Goal: Information Seeking & Learning: Compare options

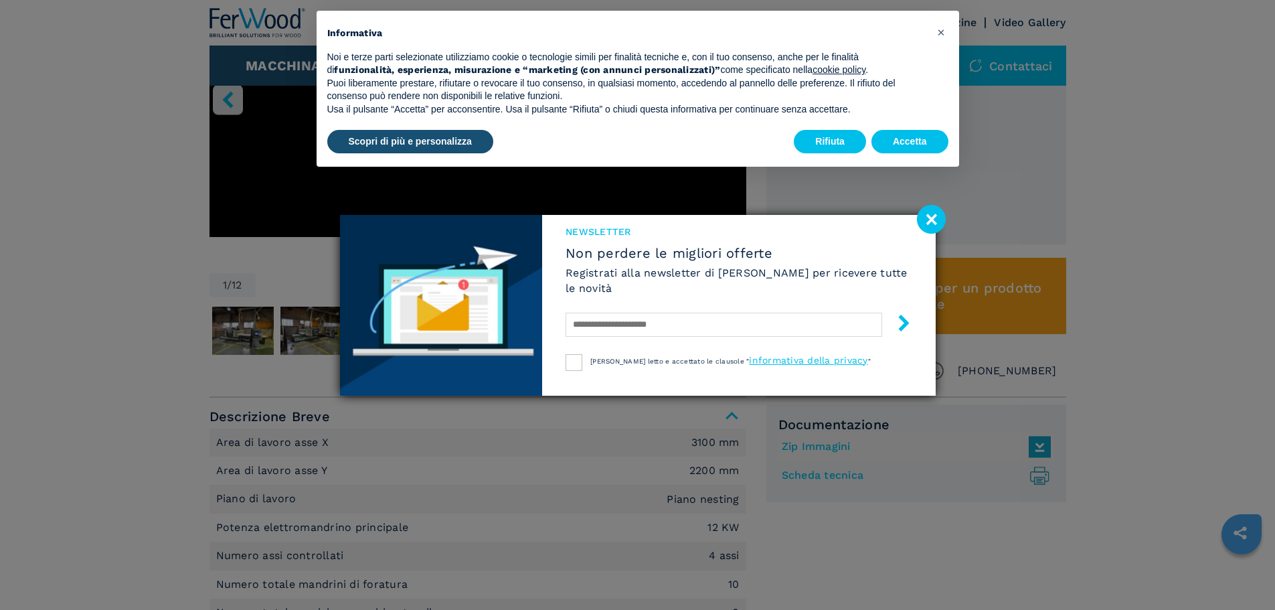
scroll to position [602, 0]
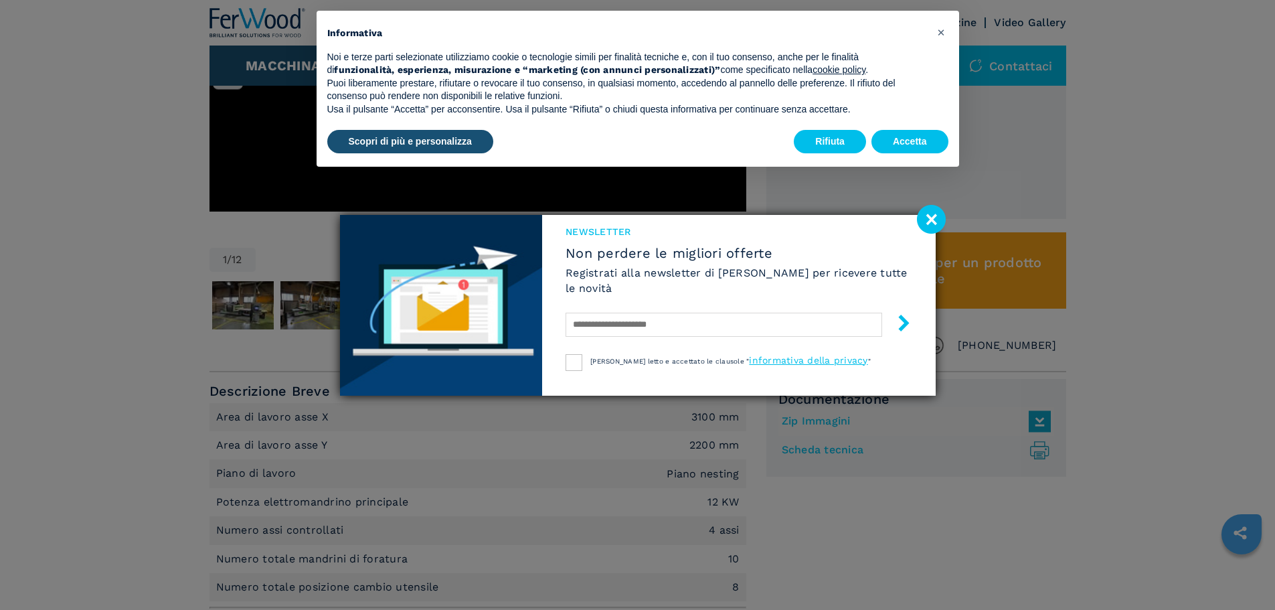
click at [937, 218] on image at bounding box center [931, 219] width 29 height 29
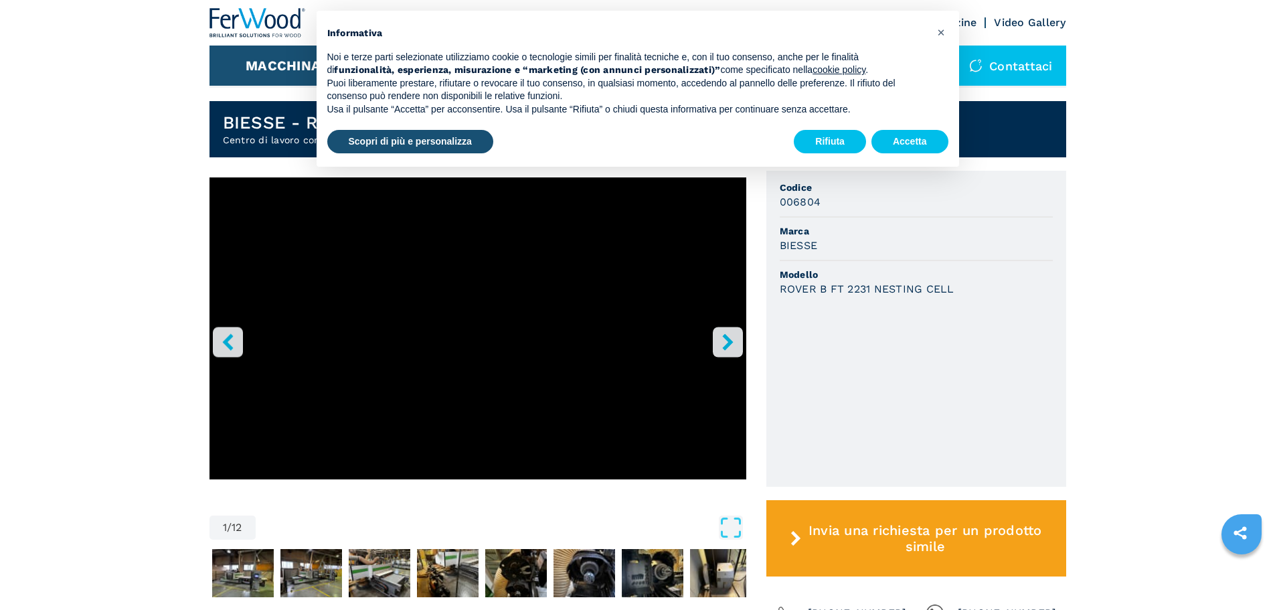
scroll to position [410, 0]
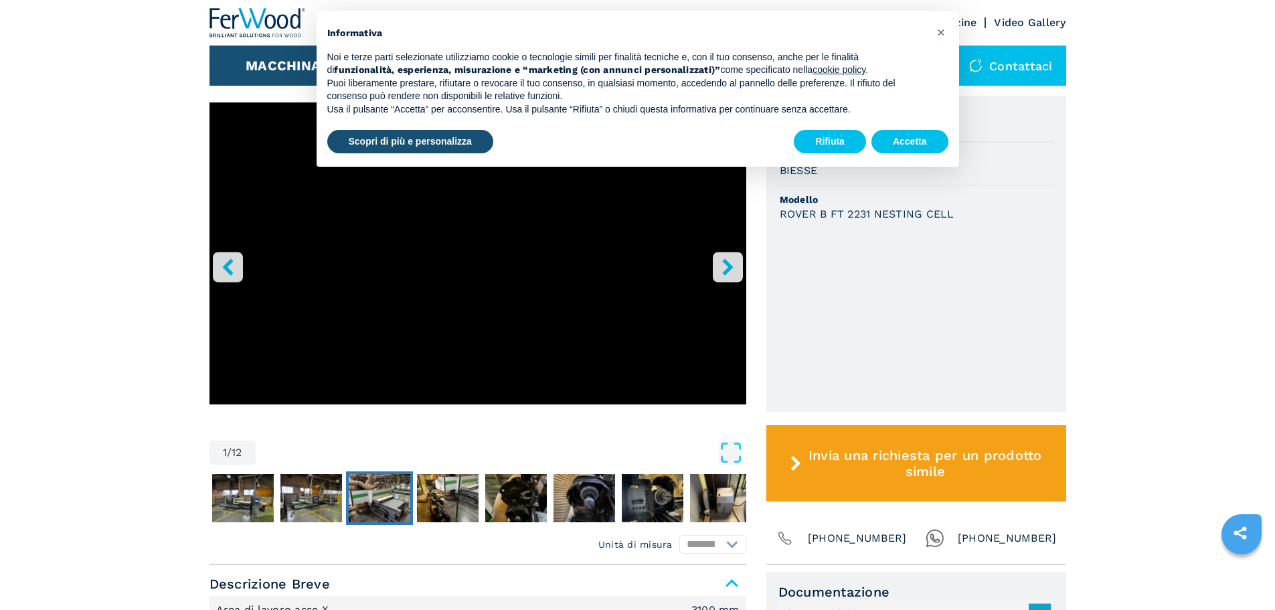
click at [389, 499] on img "Go to Slide 4" at bounding box center [380, 498] width 62 height 48
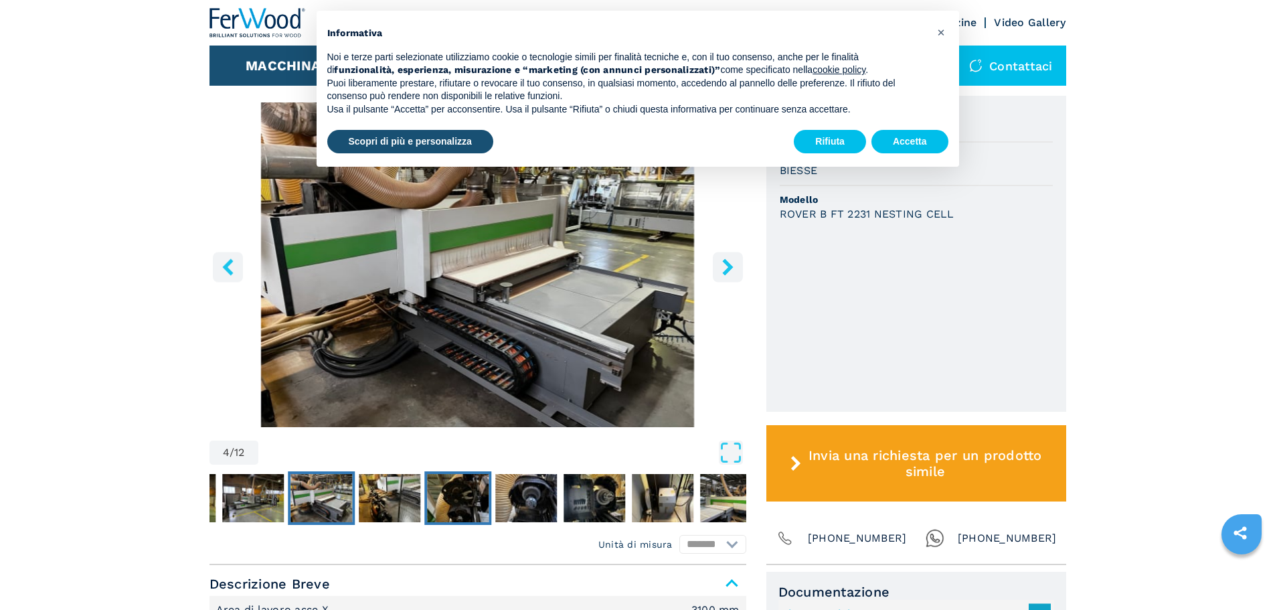
click at [424, 505] on button "Go to Slide 6" at bounding box center [457, 498] width 67 height 54
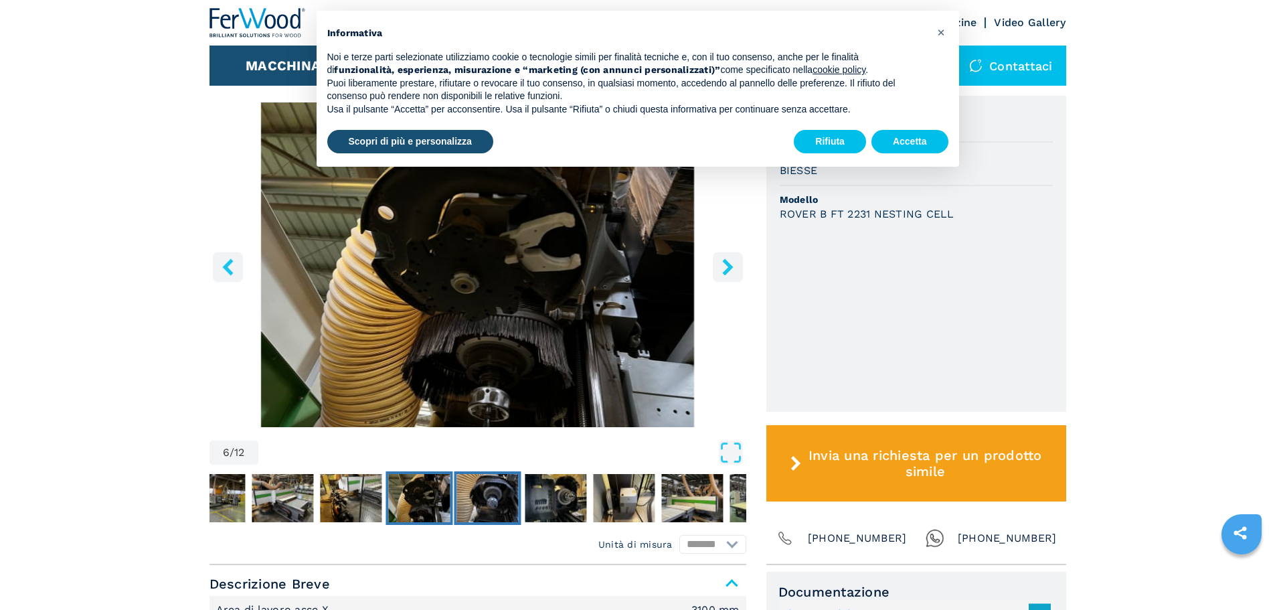
click at [491, 505] on img "Go to Slide 7" at bounding box center [488, 498] width 62 height 48
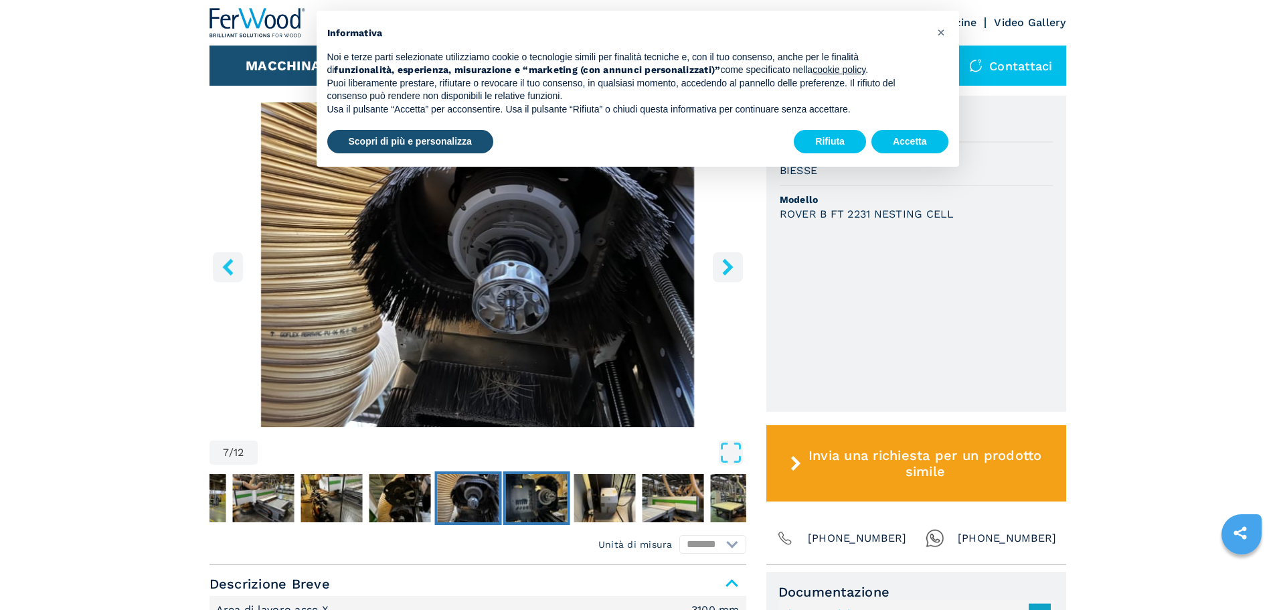
click at [528, 505] on img "Go to Slide 8" at bounding box center [536, 498] width 62 height 48
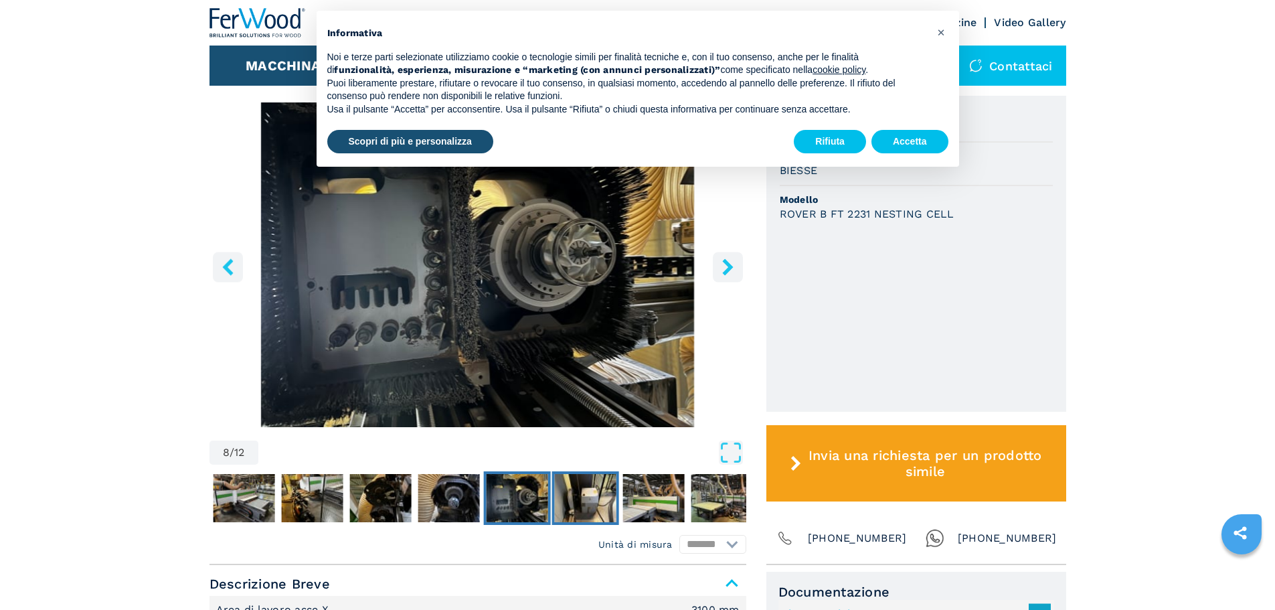
click at [579, 499] on img "Go to Slide 9" at bounding box center [585, 498] width 62 height 48
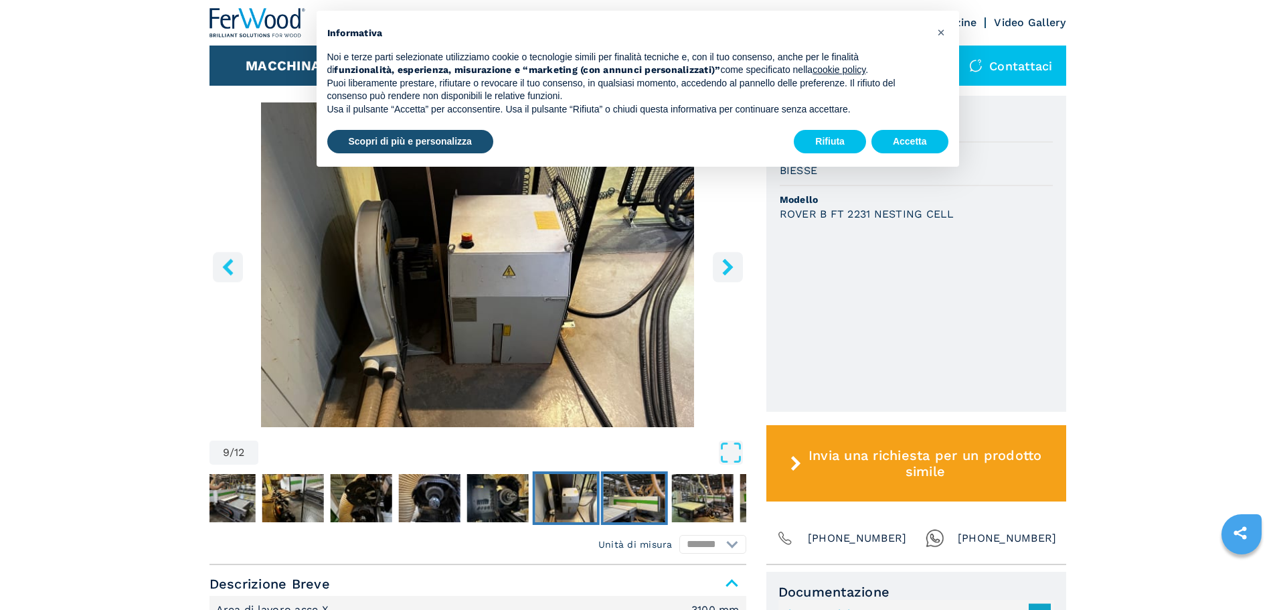
click at [635, 498] on img "Go to Slide 10" at bounding box center [634, 498] width 62 height 48
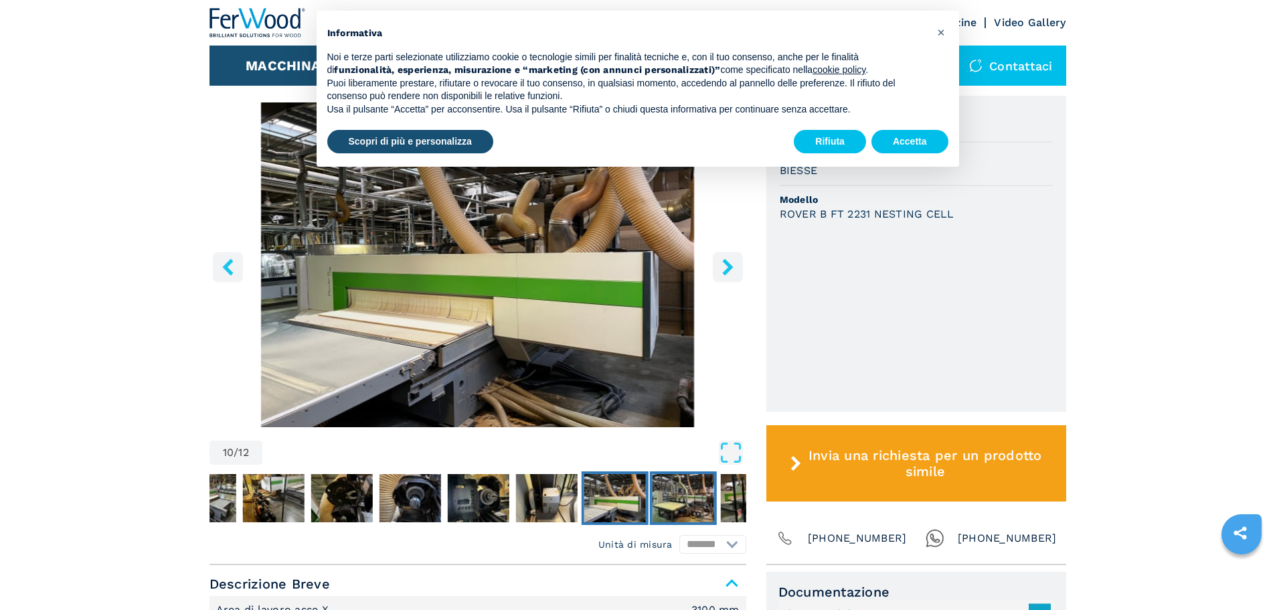
click at [684, 494] on img "Go to Slide 11" at bounding box center [683, 498] width 62 height 48
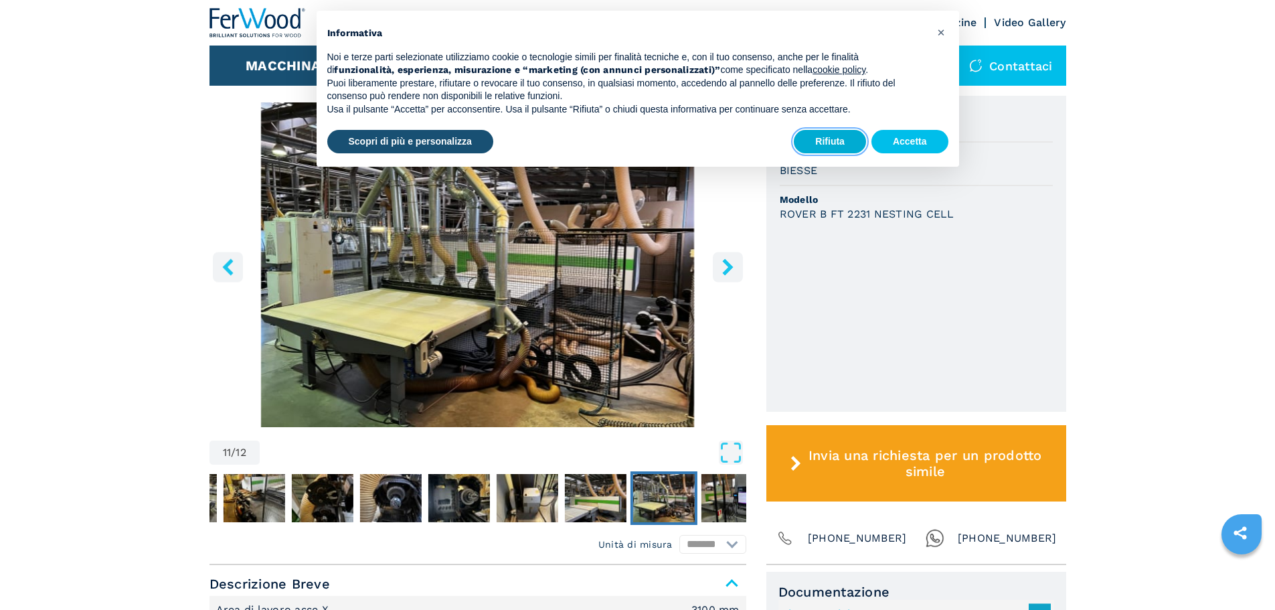
click at [838, 138] on button "Rifiuta" at bounding box center [830, 142] width 72 height 24
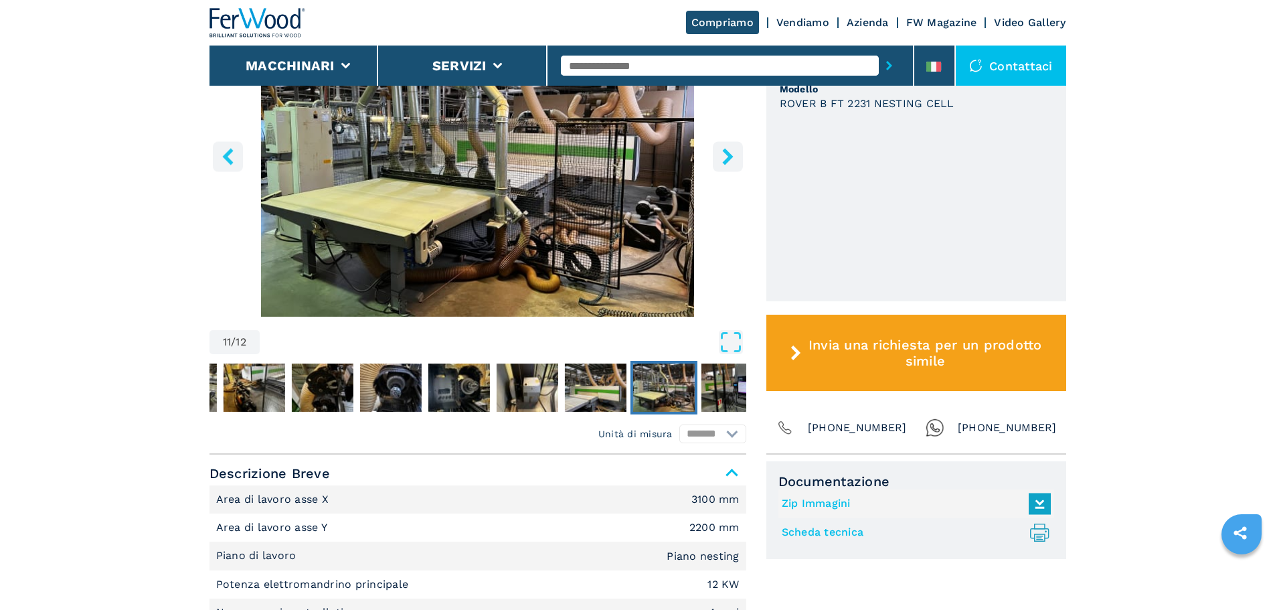
scroll to position [544, 0]
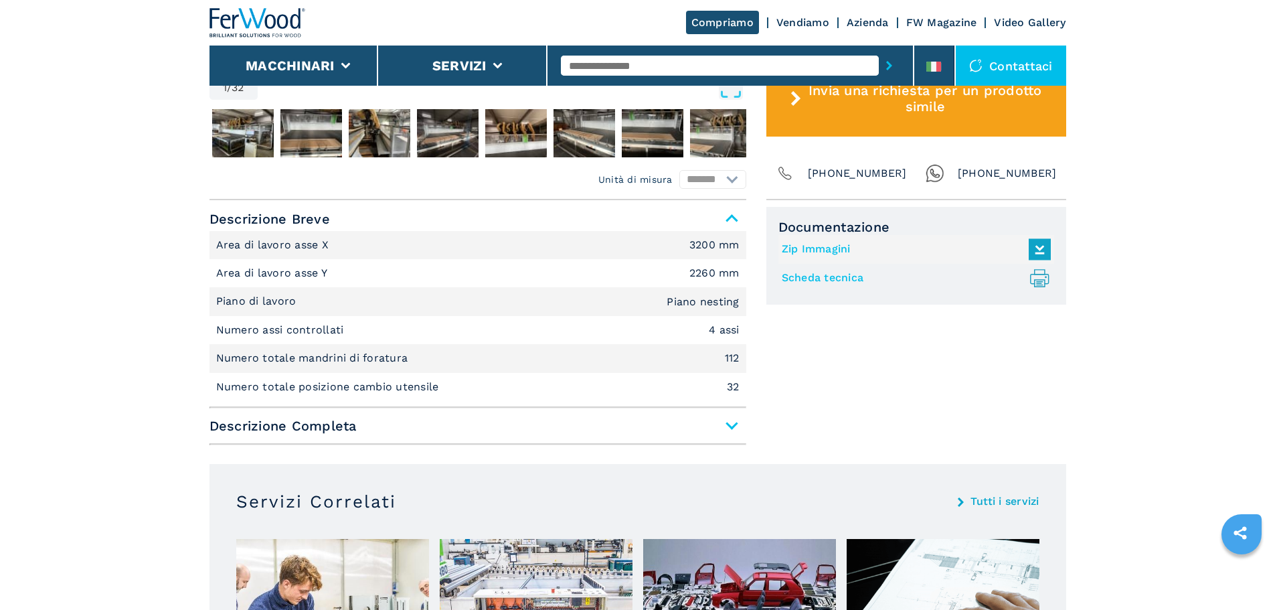
scroll to position [783, 0]
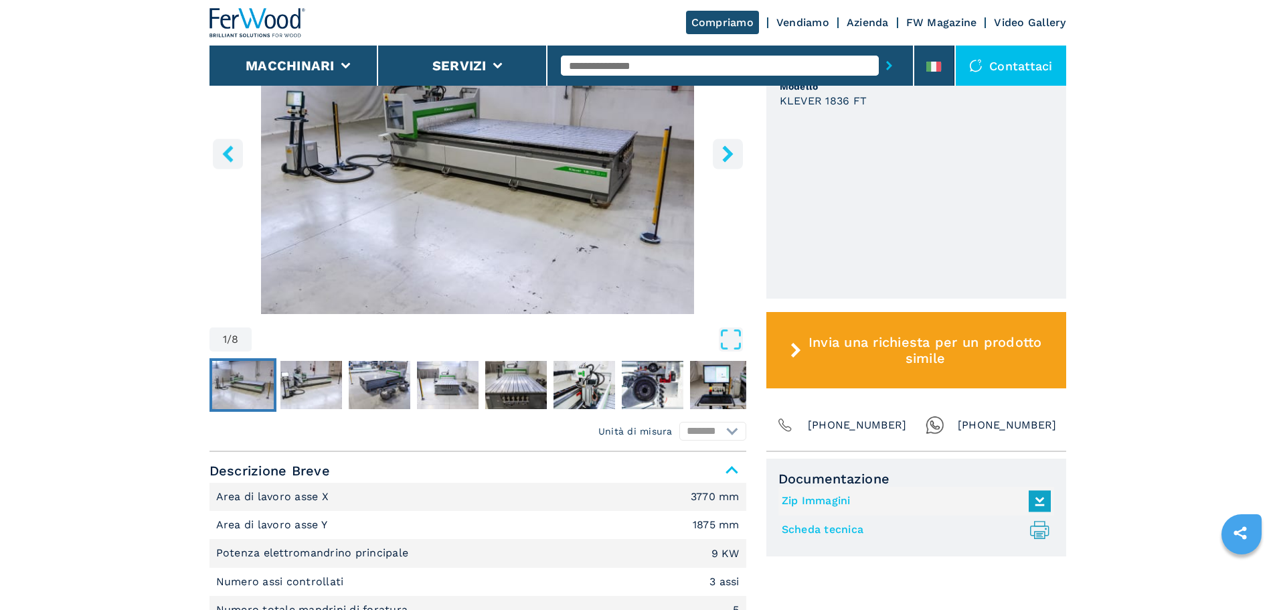
scroll to position [602, 0]
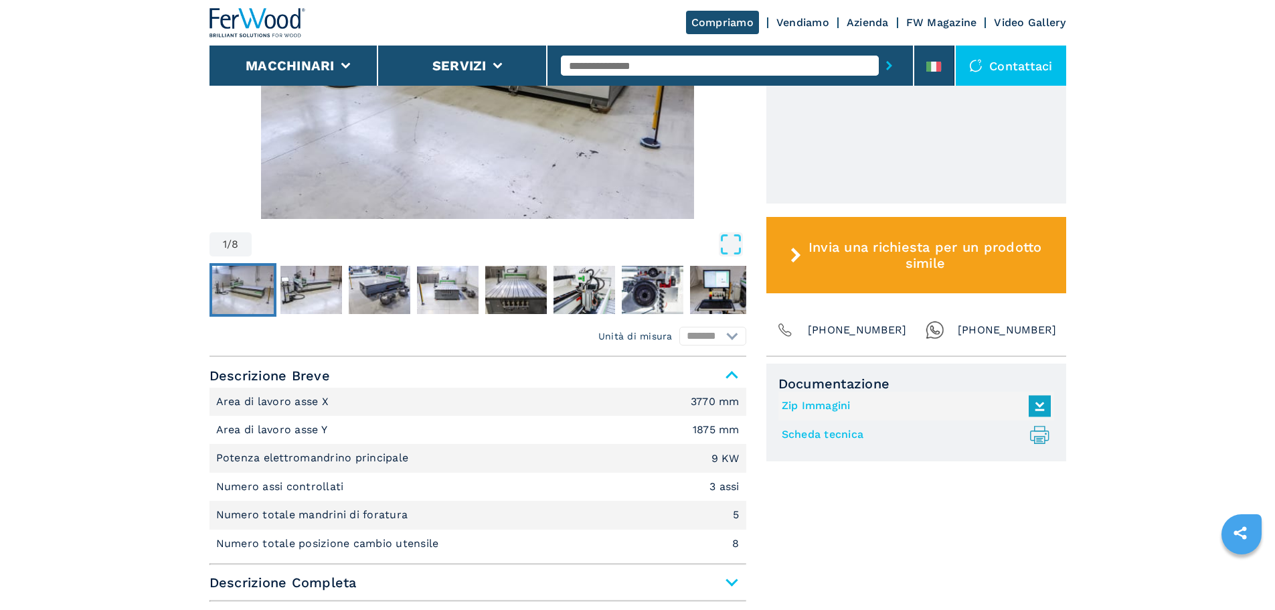
click at [553, 434] on li "Area di lavoro asse Y 1875 mm" at bounding box center [478, 430] width 537 height 28
click at [124, 273] on main "HOMEPAGE | macchinari | gruppi | occasioni | klever 1836 ft | 005825 Questo art…" at bounding box center [637, 388] width 1275 height 1980
click at [313, 302] on img "Go to Slide 2" at bounding box center [311, 290] width 62 height 48
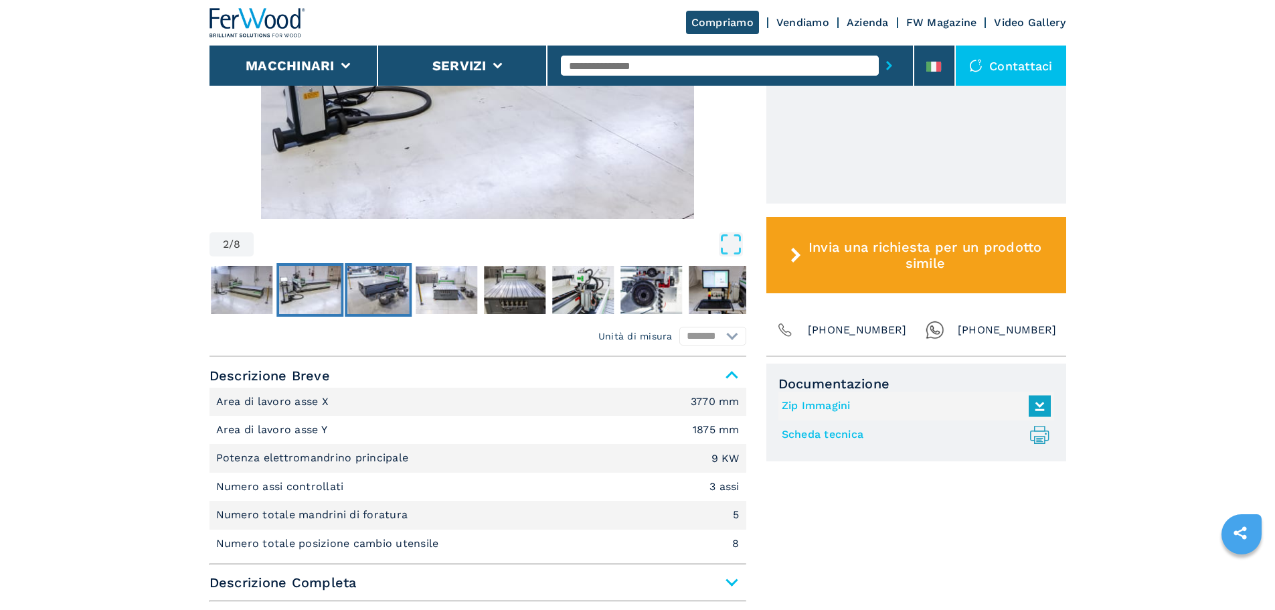
click at [378, 296] on img "Go to Slide 3" at bounding box center [378, 290] width 62 height 48
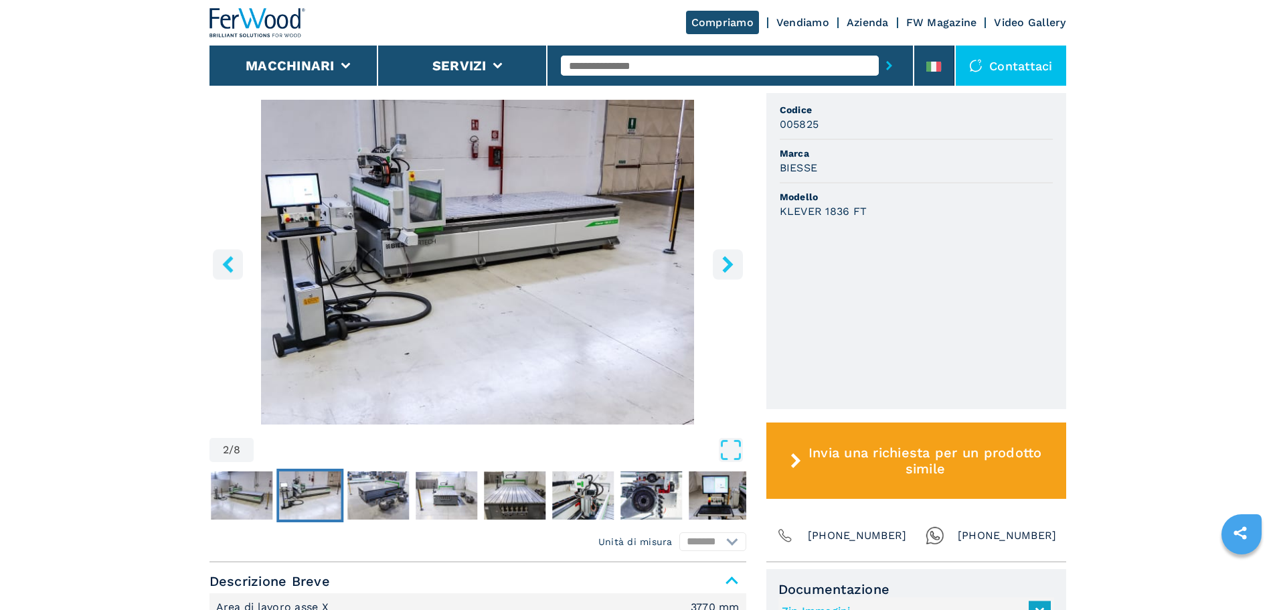
scroll to position [402, 0]
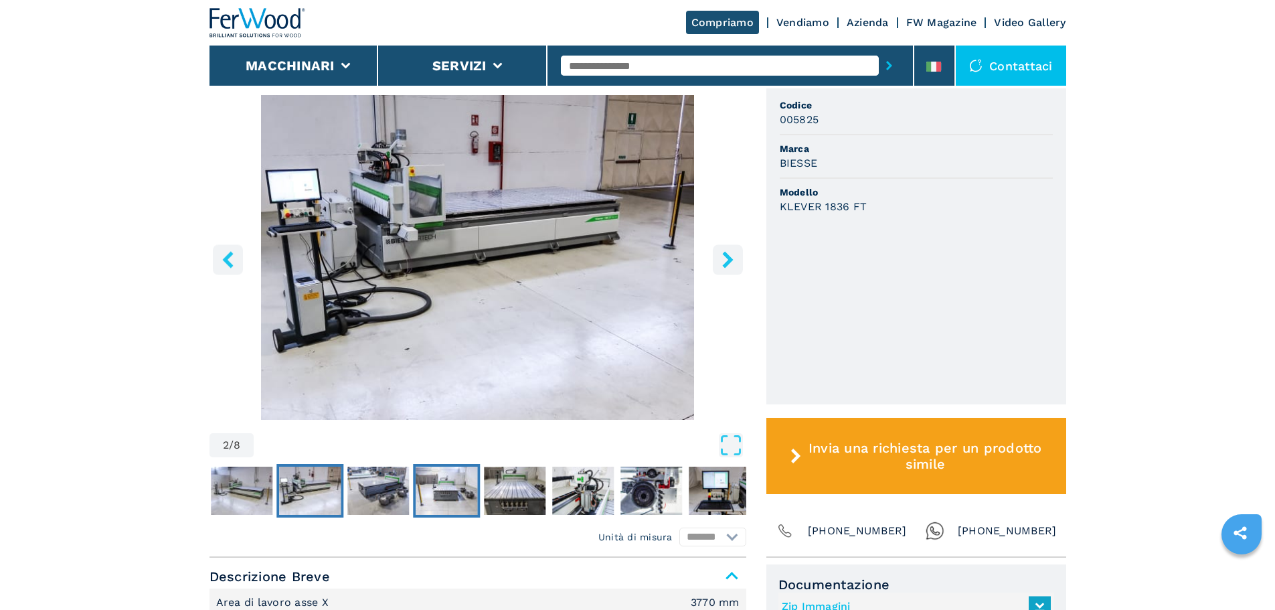
click at [430, 486] on img "Go to Slide 4" at bounding box center [447, 491] width 62 height 48
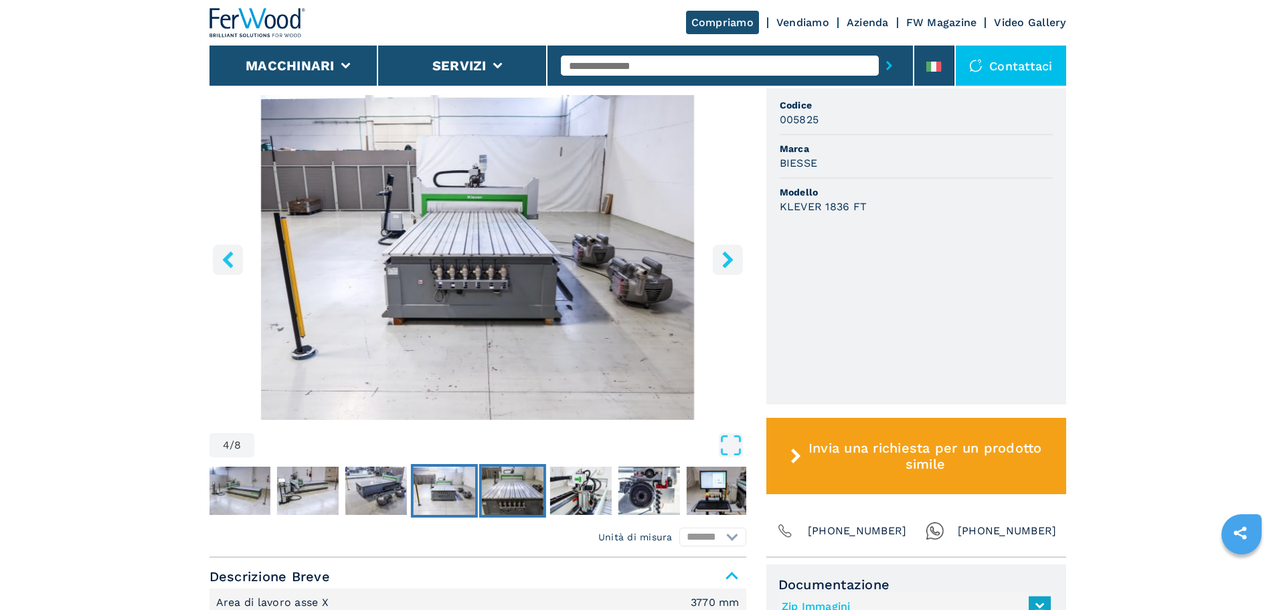
click at [523, 501] on img "Go to Slide 5" at bounding box center [512, 491] width 62 height 48
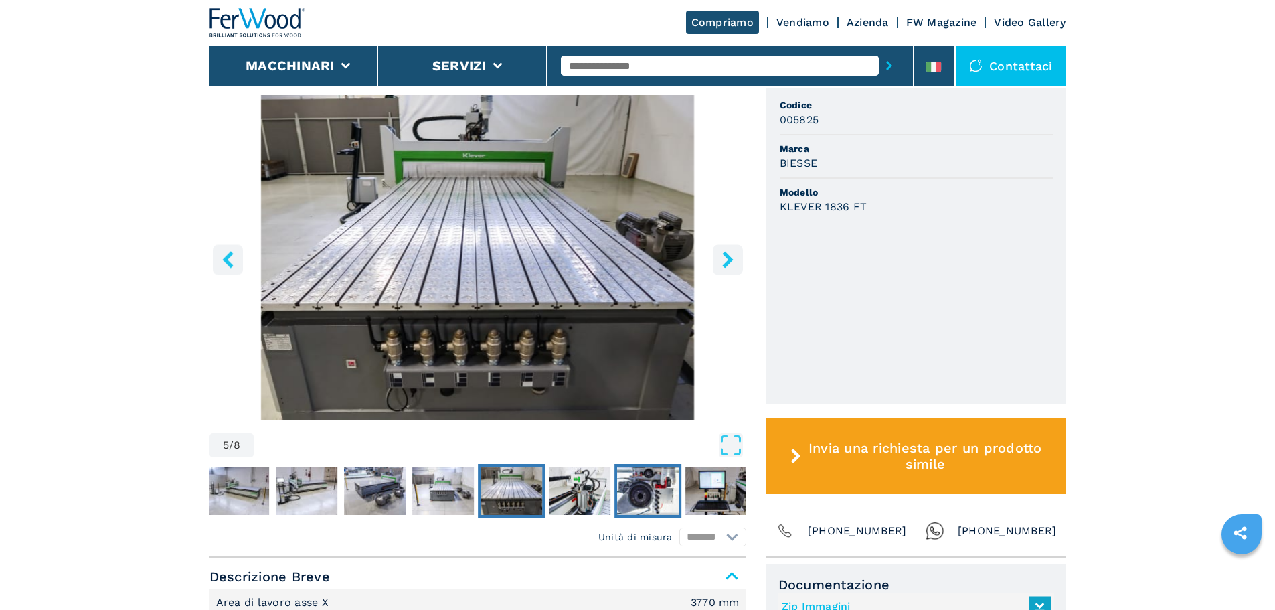
click at [633, 497] on img "Go to Slide 7" at bounding box center [648, 491] width 62 height 48
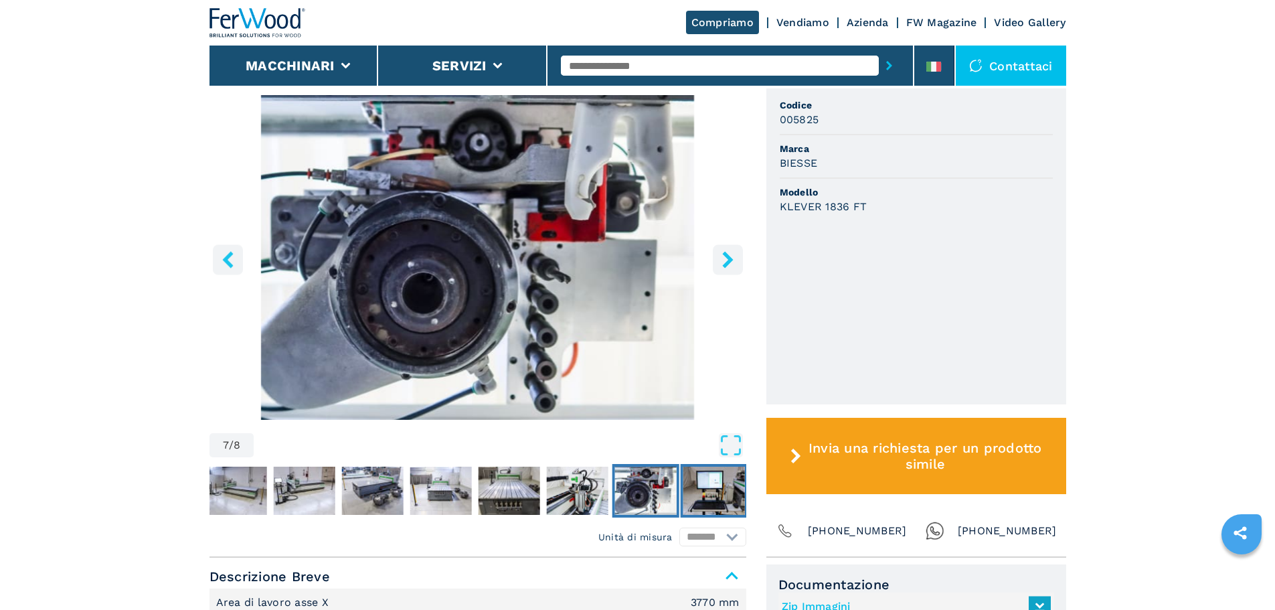
click at [695, 486] on img "Go to Slide 8" at bounding box center [714, 491] width 62 height 48
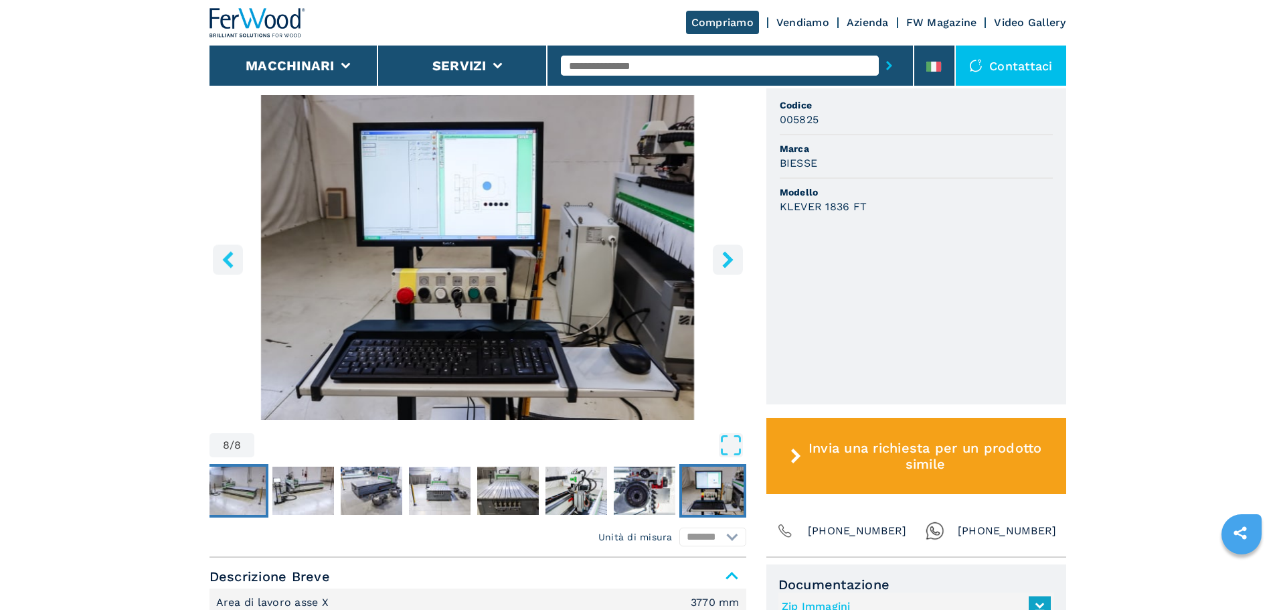
drag, startPoint x: 233, startPoint y: 471, endPoint x: 240, endPoint y: 461, distance: 12.1
click at [234, 471] on img "Go to Slide 1" at bounding box center [235, 491] width 62 height 48
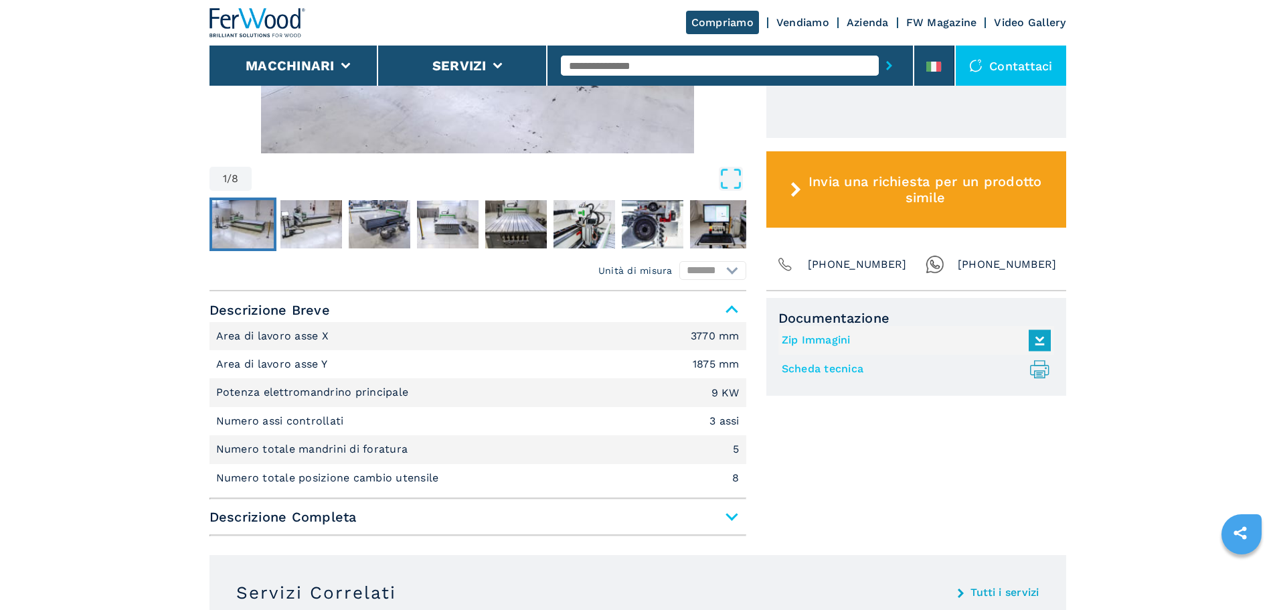
scroll to position [669, 0]
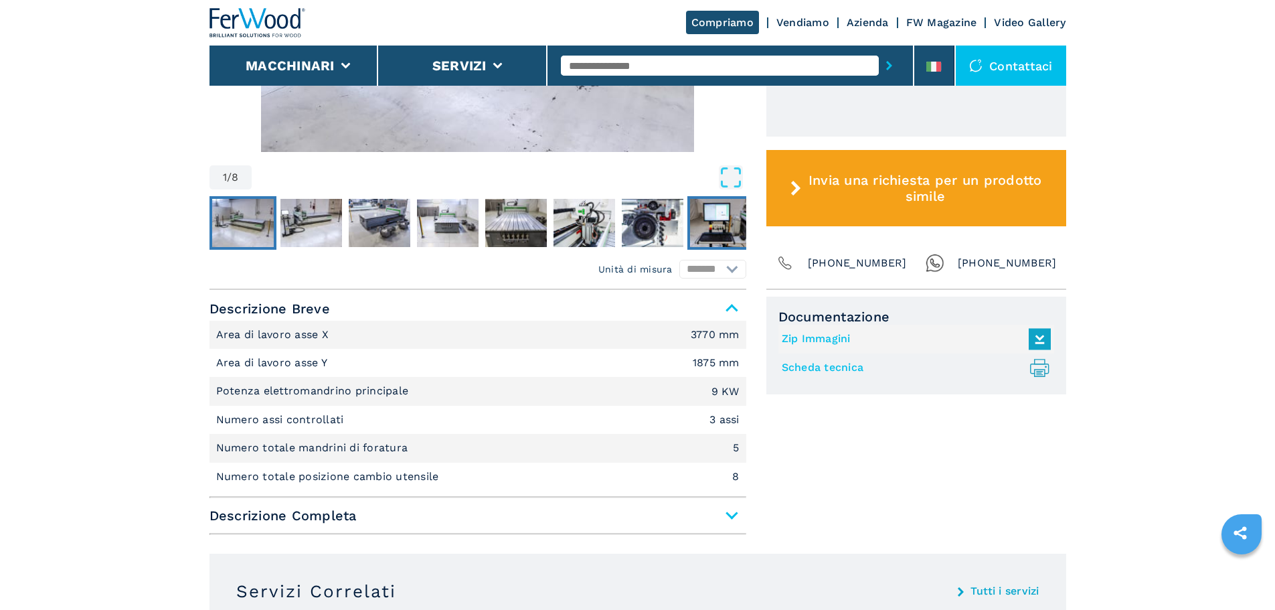
click at [723, 217] on img "Go to Slide 8" at bounding box center [721, 223] width 62 height 48
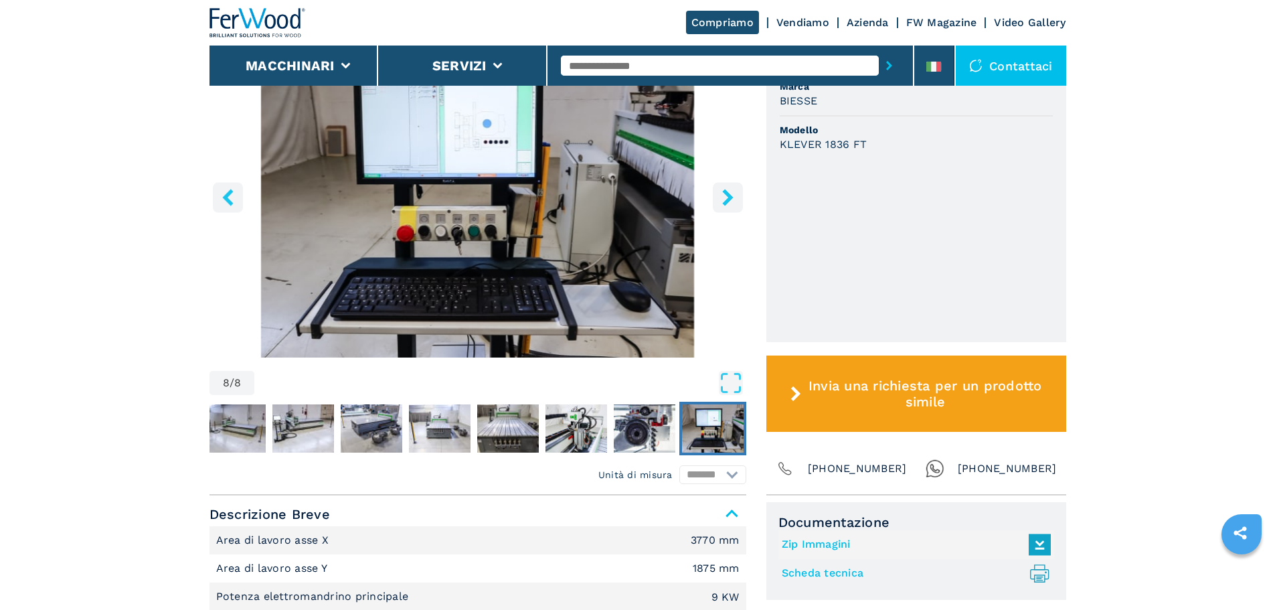
scroll to position [469, 0]
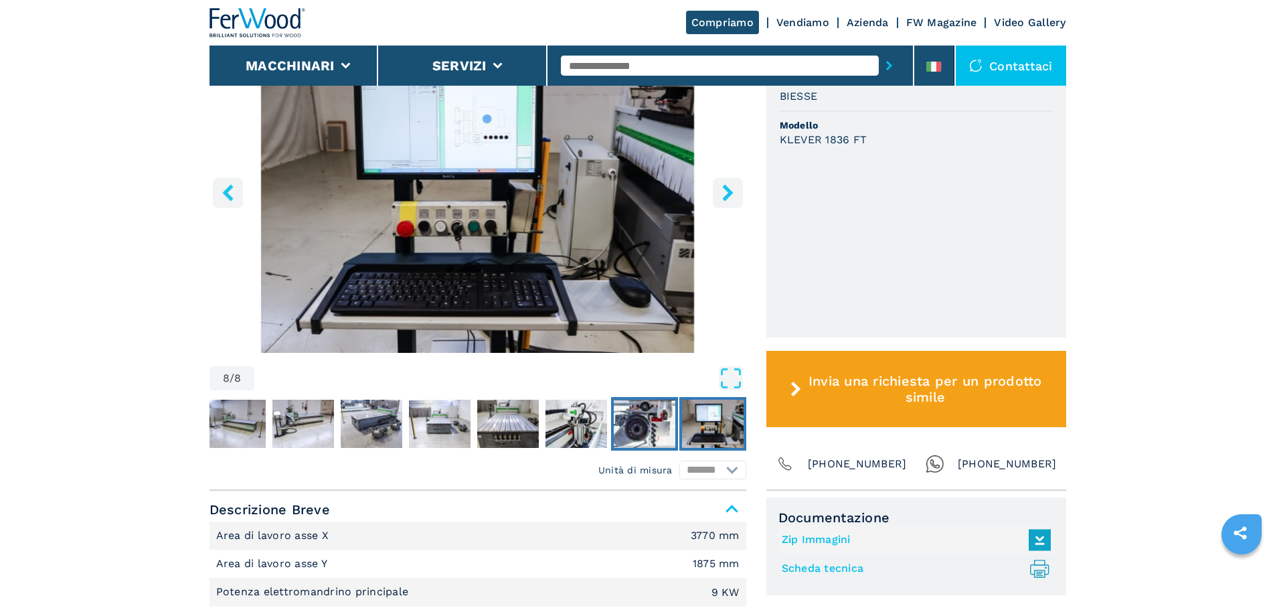
click at [633, 418] on img "Go to Slide 7" at bounding box center [645, 424] width 62 height 48
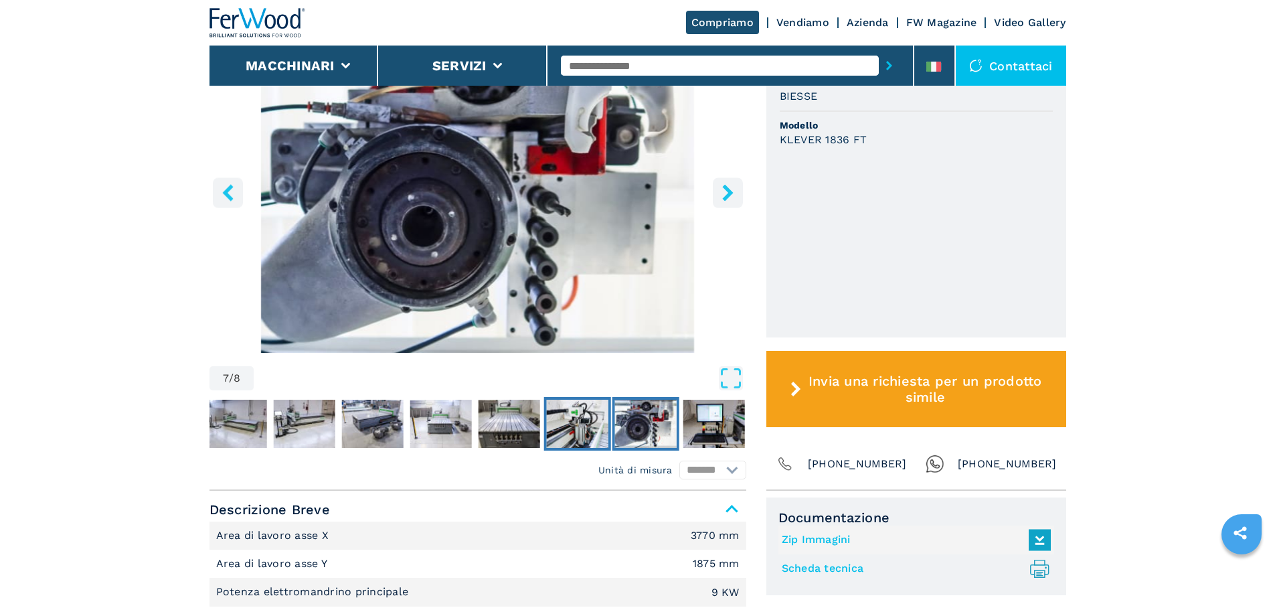
click at [564, 428] on img "Go to Slide 6" at bounding box center [577, 424] width 62 height 48
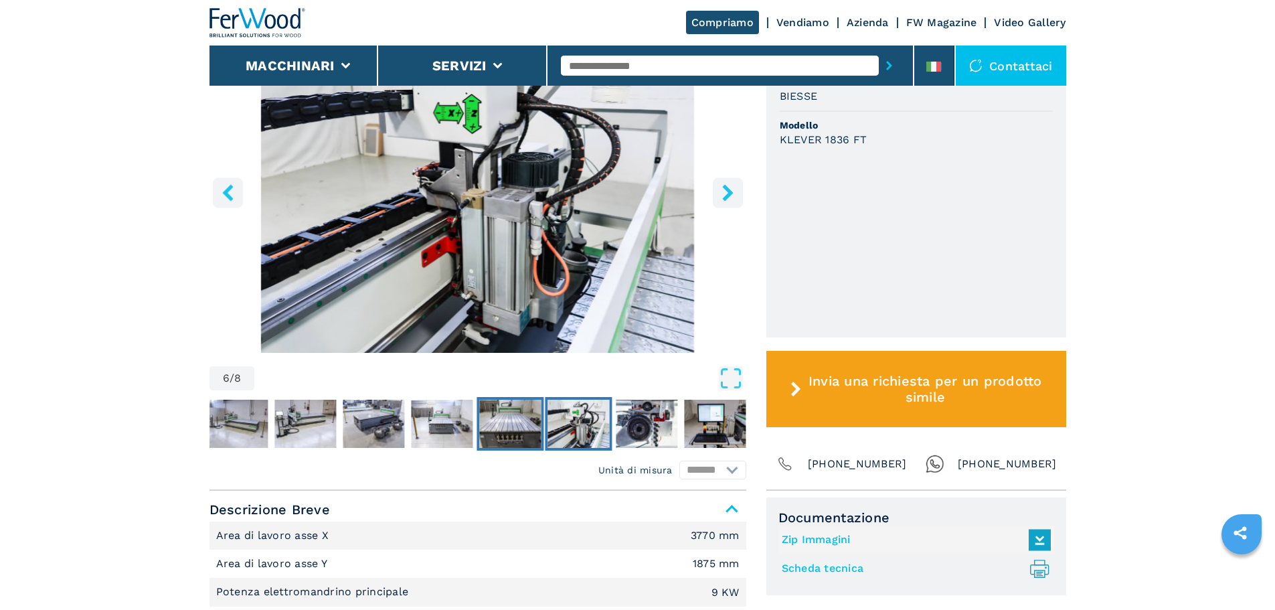
click at [511, 418] on img "Go to Slide 5" at bounding box center [510, 424] width 62 height 48
click at [242, 422] on img "Go to Slide 1" at bounding box center [237, 424] width 62 height 48
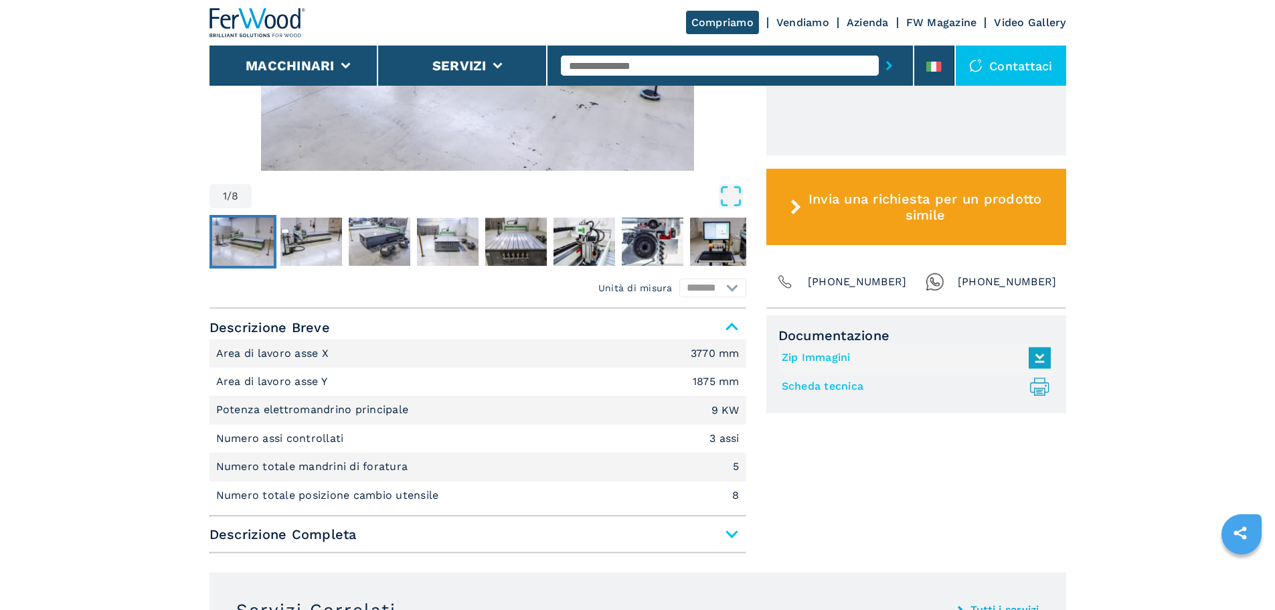
scroll to position [669, 0]
